Goal: Transaction & Acquisition: Book appointment/travel/reservation

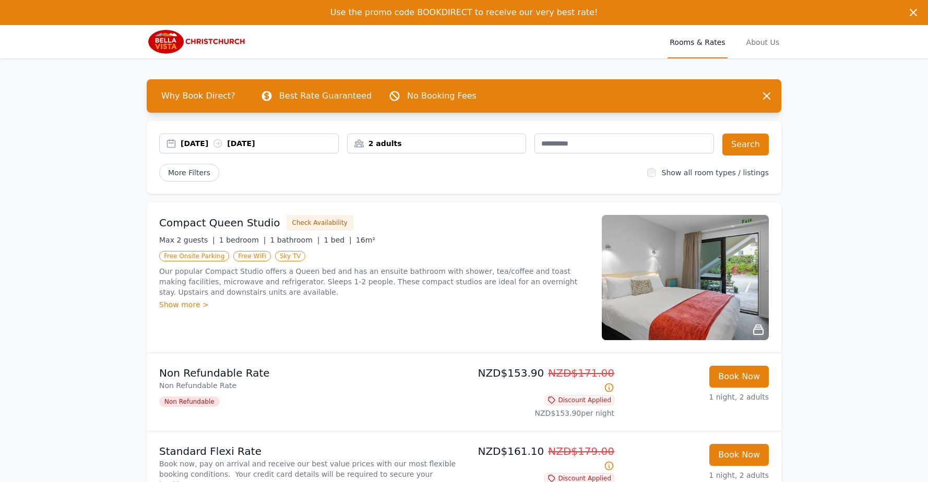
click at [257, 144] on div "[DATE] [DATE]" at bounding box center [260, 143] width 158 height 10
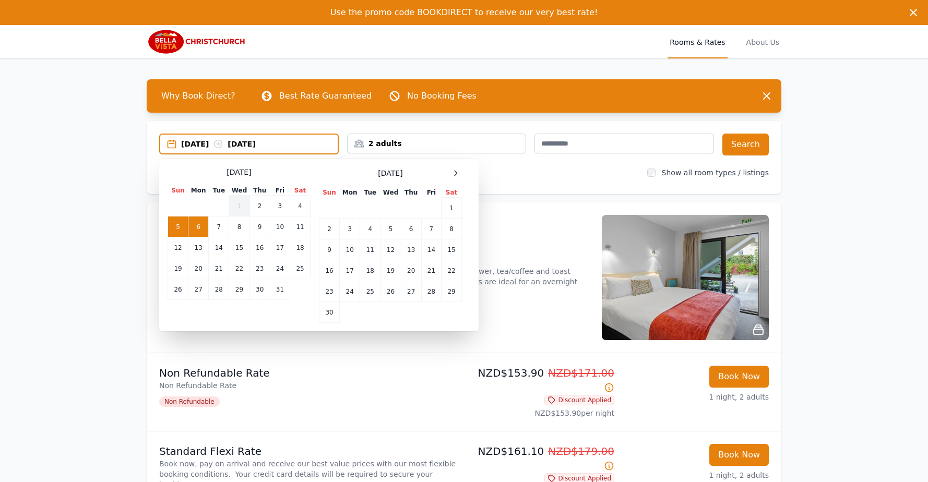
click at [197, 224] on td "6" at bounding box center [198, 227] width 20 height 21
click at [220, 228] on td "7" at bounding box center [219, 227] width 20 height 21
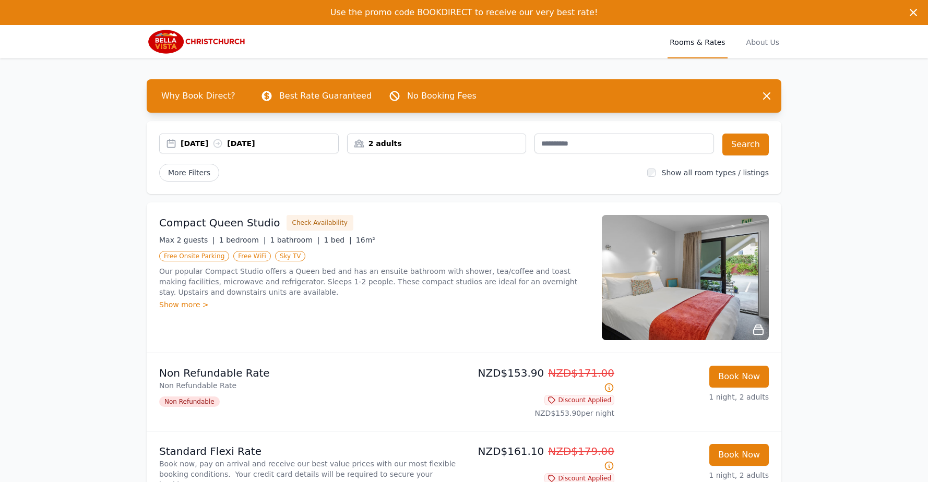
click at [396, 138] on div "2 adults" at bounding box center [437, 144] width 180 height 20
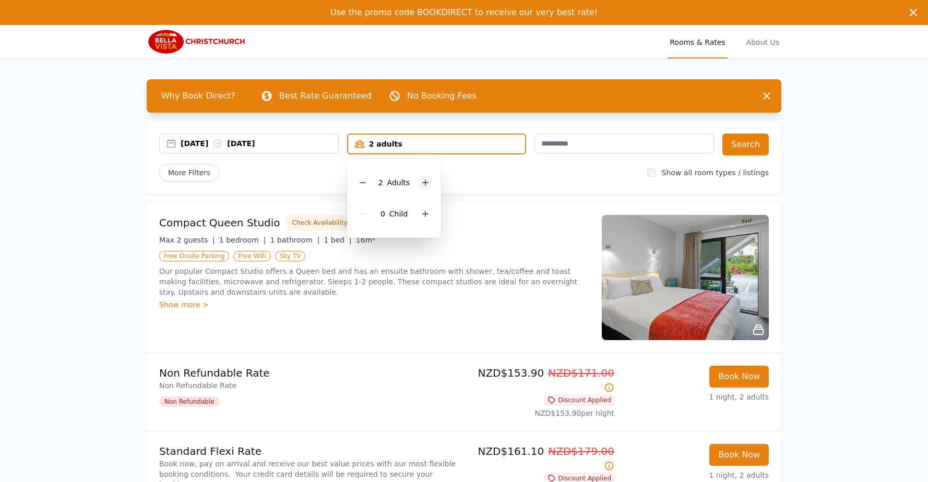
click at [425, 183] on icon at bounding box center [426, 183] width 6 height 6
click at [743, 149] on button "Search" at bounding box center [745, 145] width 46 height 22
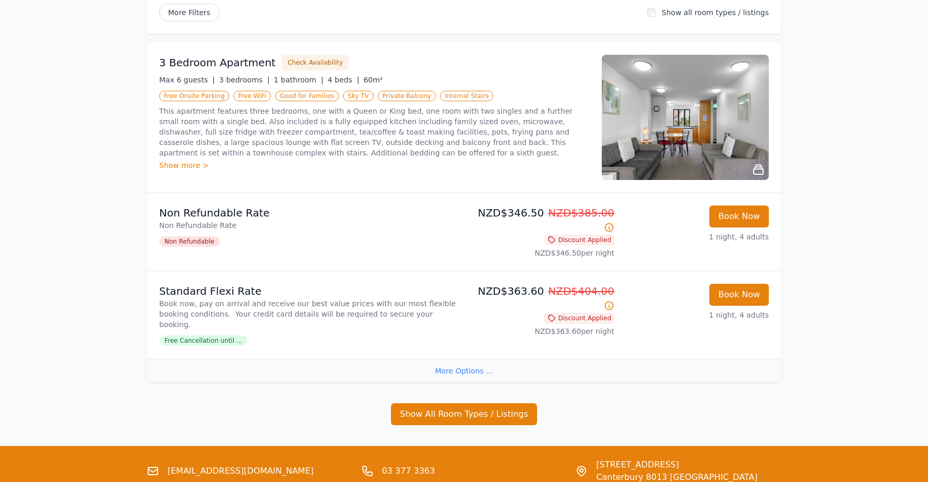
scroll to position [226, 0]
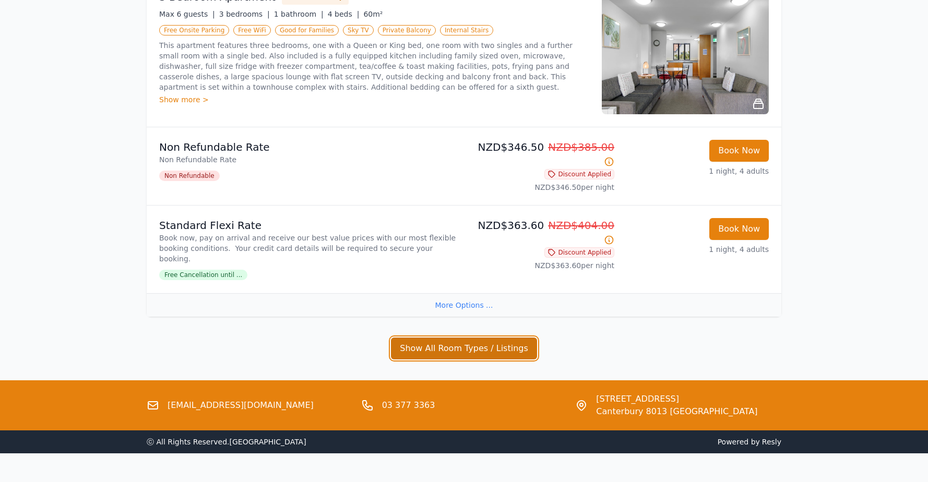
click at [463, 338] on button "Show All Room Types / Listings" at bounding box center [464, 349] width 146 height 22
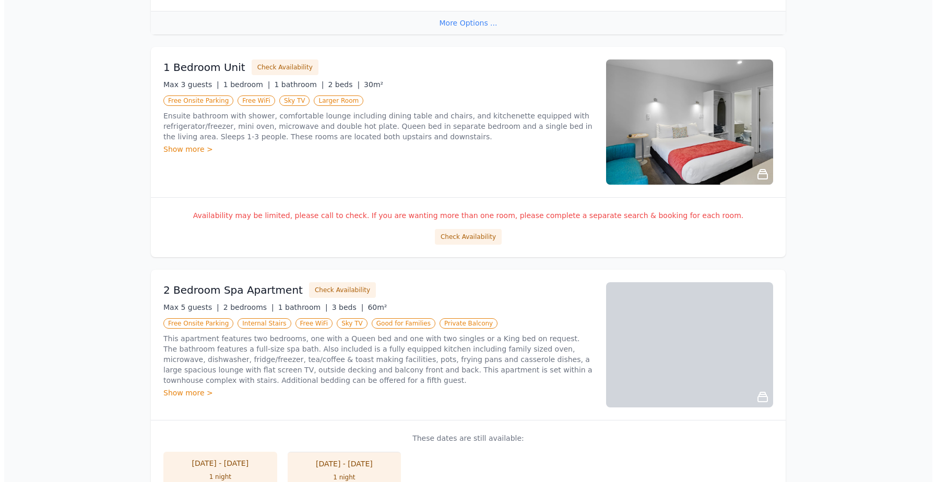
scroll to position [591, 0]
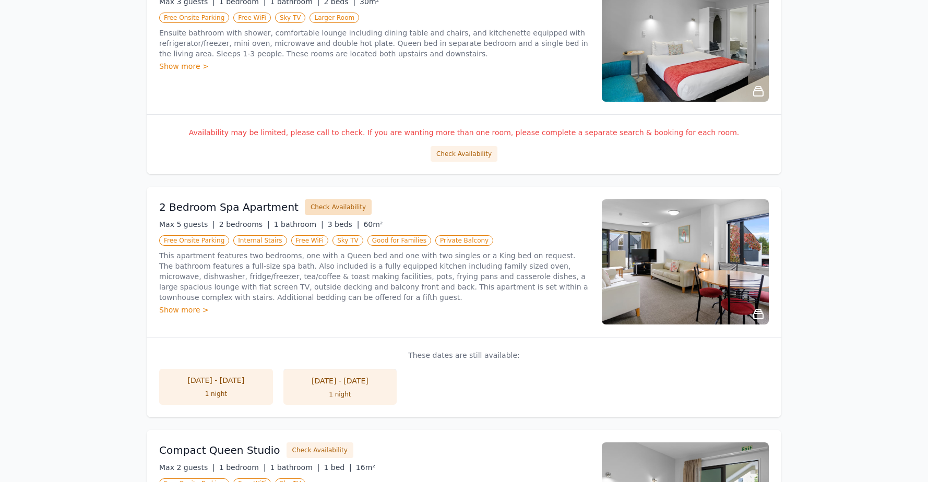
click at [318, 199] on button "Check Availability" at bounding box center [338, 207] width 67 height 16
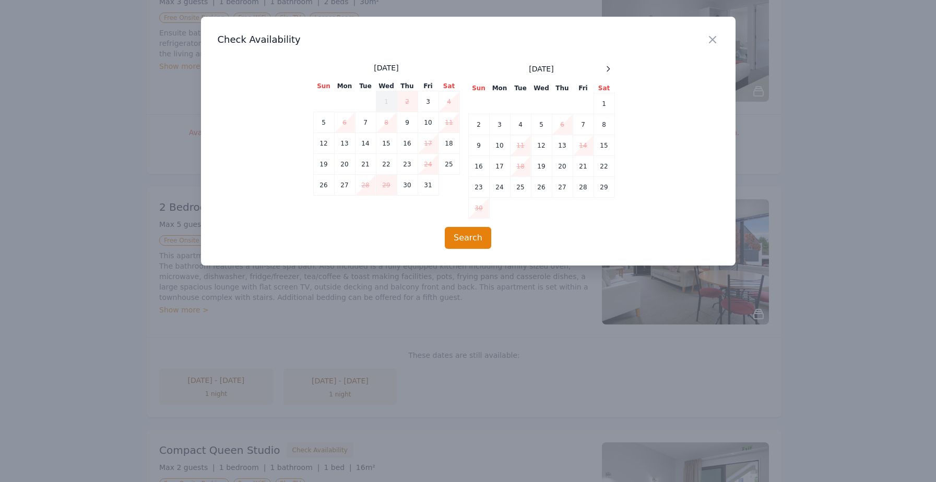
click at [344, 125] on td "6" at bounding box center [344, 122] width 21 height 21
click at [463, 235] on button "Search" at bounding box center [468, 238] width 46 height 22
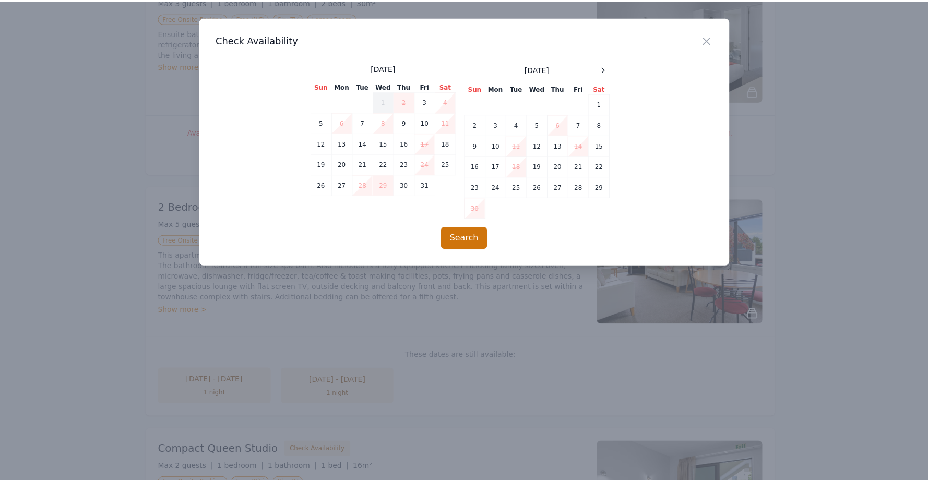
scroll to position [50, 0]
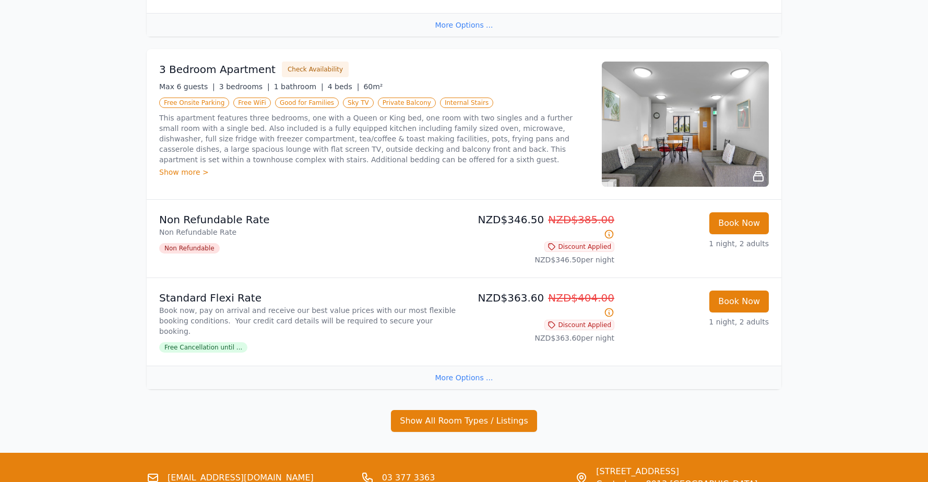
scroll to position [1220, 0]
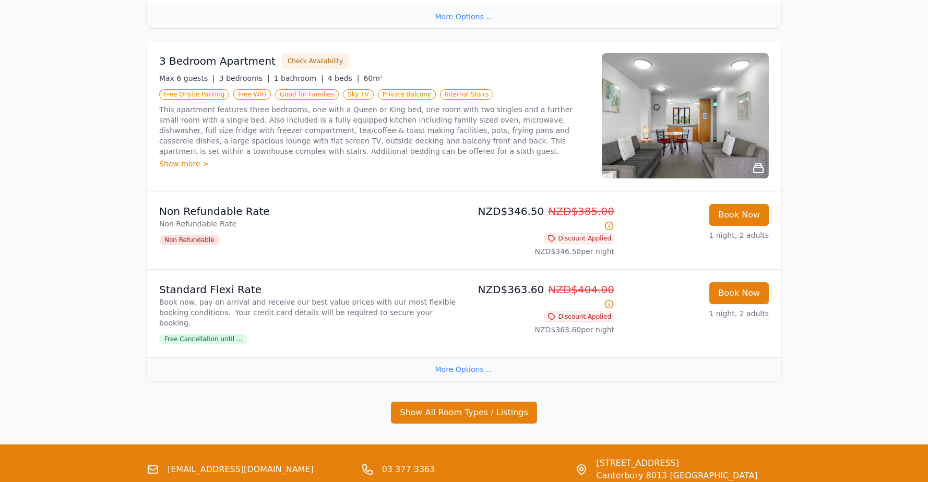
click at [441, 357] on div "More Options ..." at bounding box center [464, 368] width 635 height 23
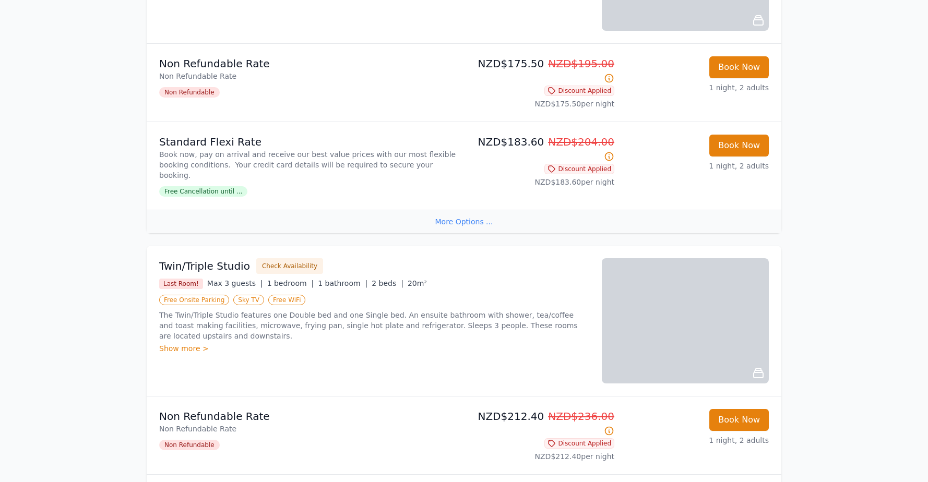
scroll to position [0, 0]
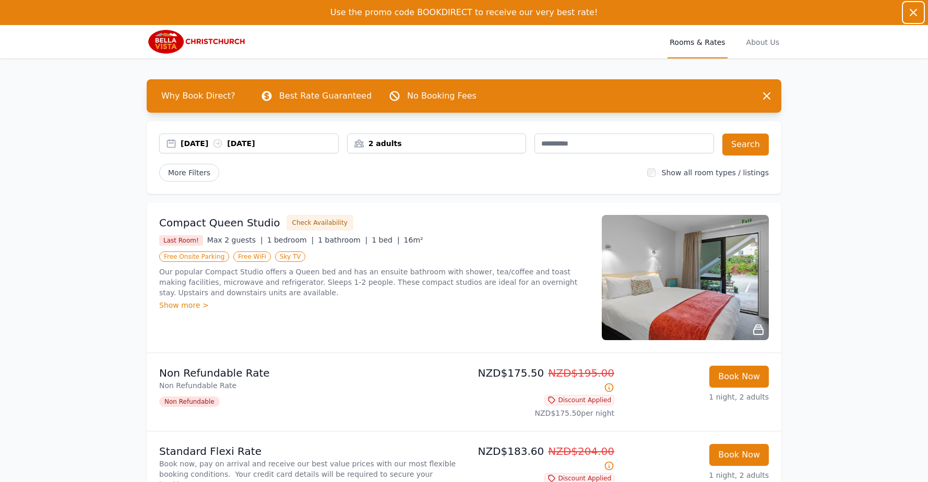
click at [912, 13] on icon "button" at bounding box center [913, 12] width 13 height 13
